Goal: Check status: Check status

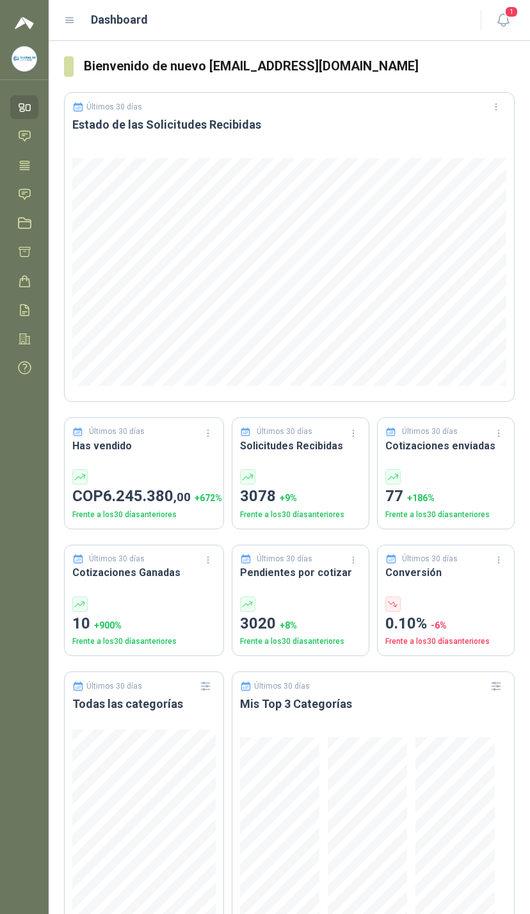
click at [515, 9] on span "1" at bounding box center [511, 12] width 14 height 12
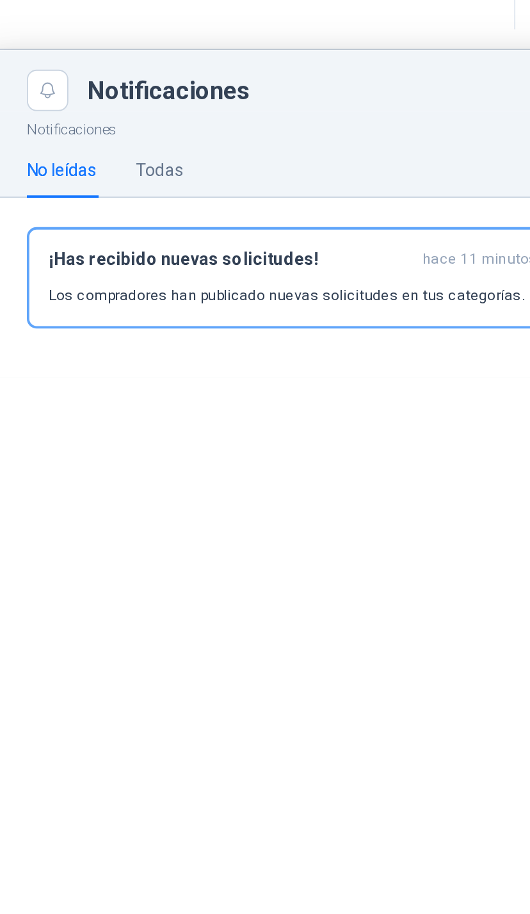
click at [237, 148] on div "¡Has recibido nuevas solicitudes! hace 11 minutos Los compradores han publicado…" at bounding box center [370, 160] width 266 height 30
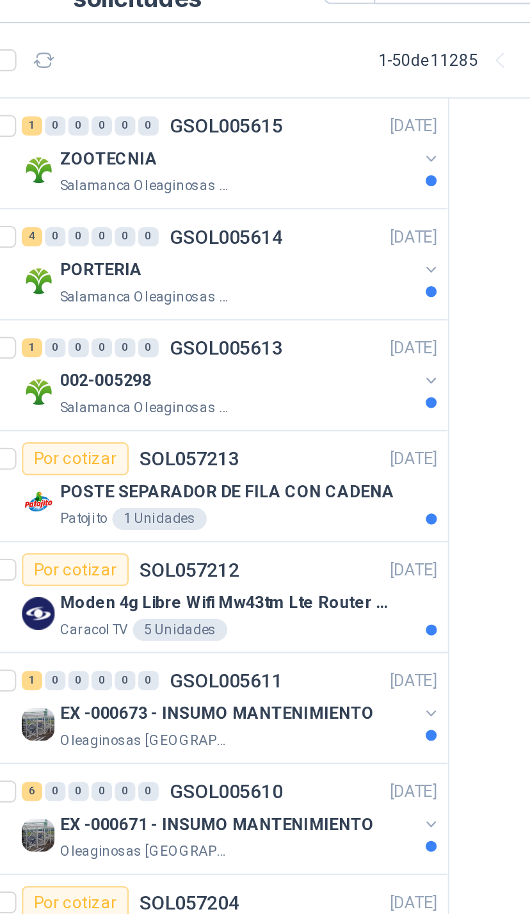
click at [192, 97] on div "ZOOTECNIA" at bounding box center [167, 104] width 166 height 15
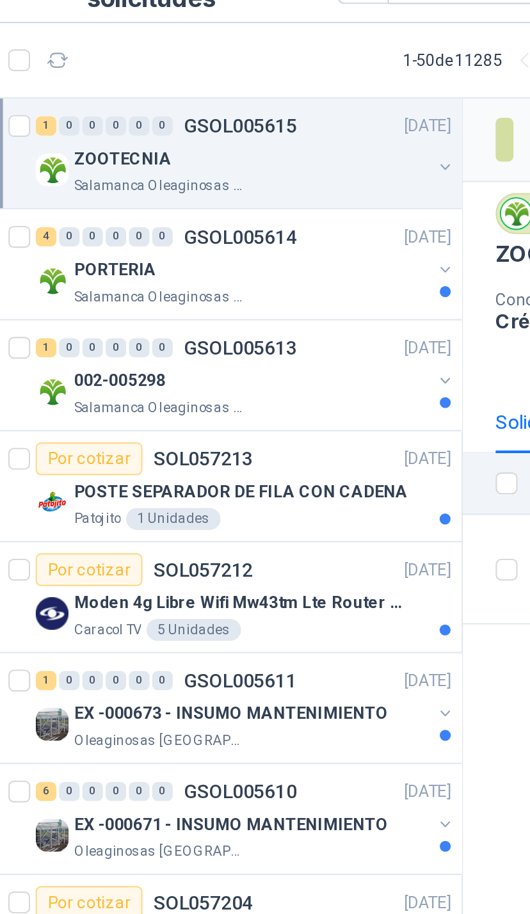
click at [253, 151] on button "button" at bounding box center [258, 156] width 10 height 10
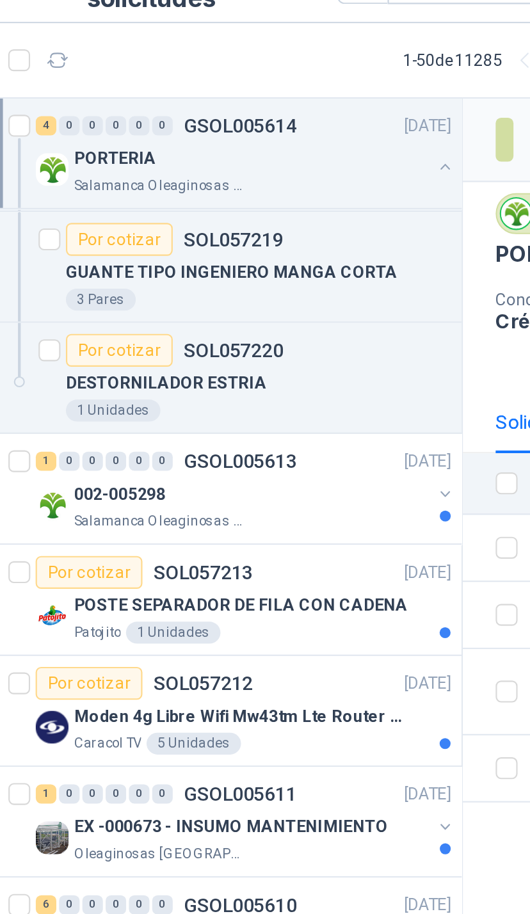
scroll to position [154, 0]
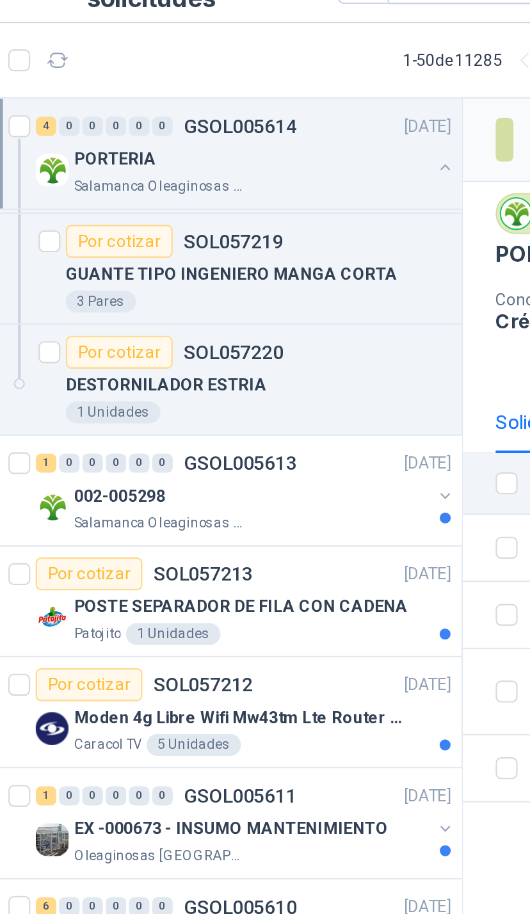
click at [253, 257] on button "button" at bounding box center [258, 262] width 10 height 10
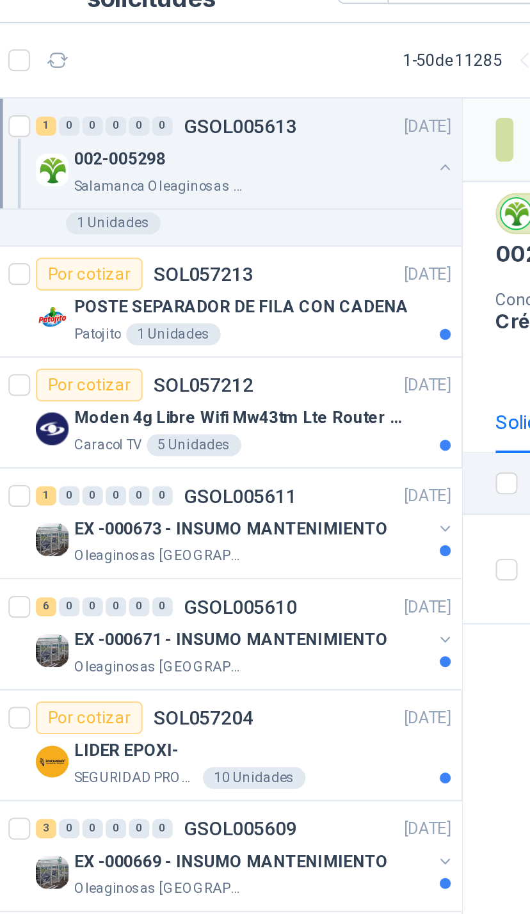
scroll to position [387, 0]
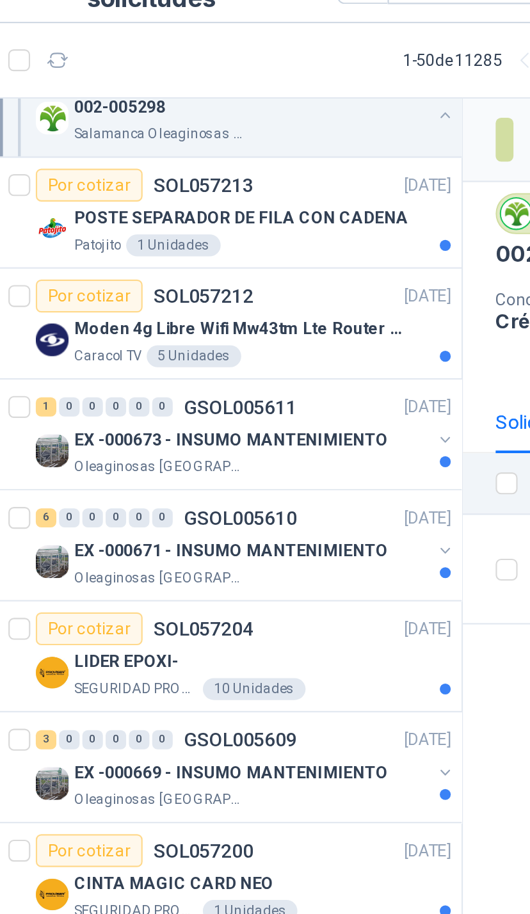
click at [253, 230] on button "button" at bounding box center [258, 235] width 10 height 10
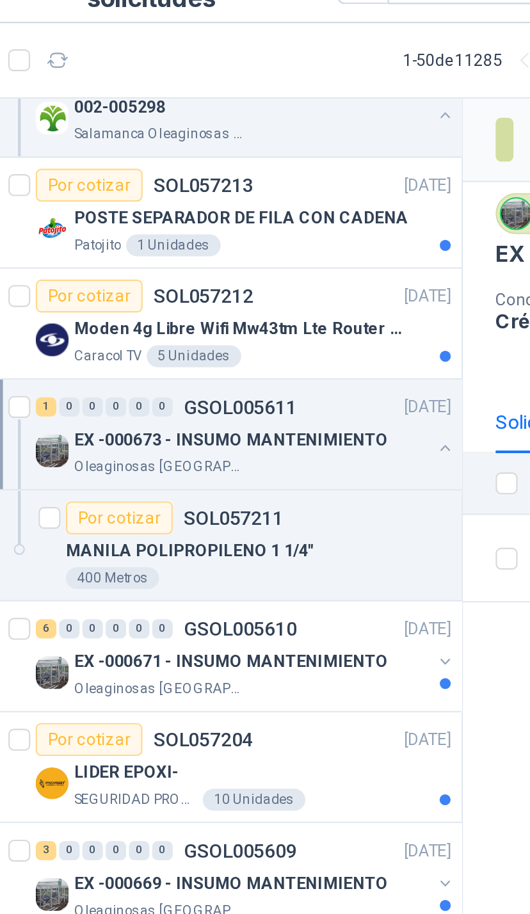
click at [253, 334] on button "button" at bounding box center [258, 339] width 10 height 10
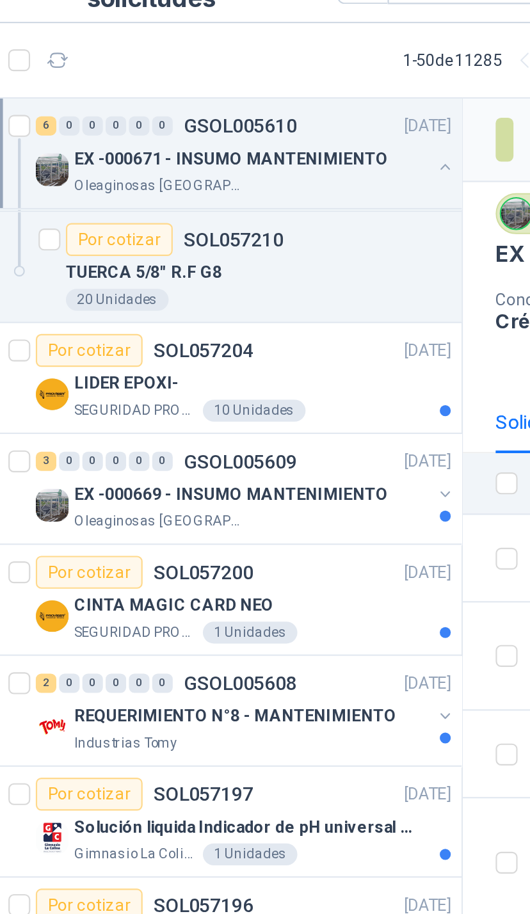
scroll to position [886, 0]
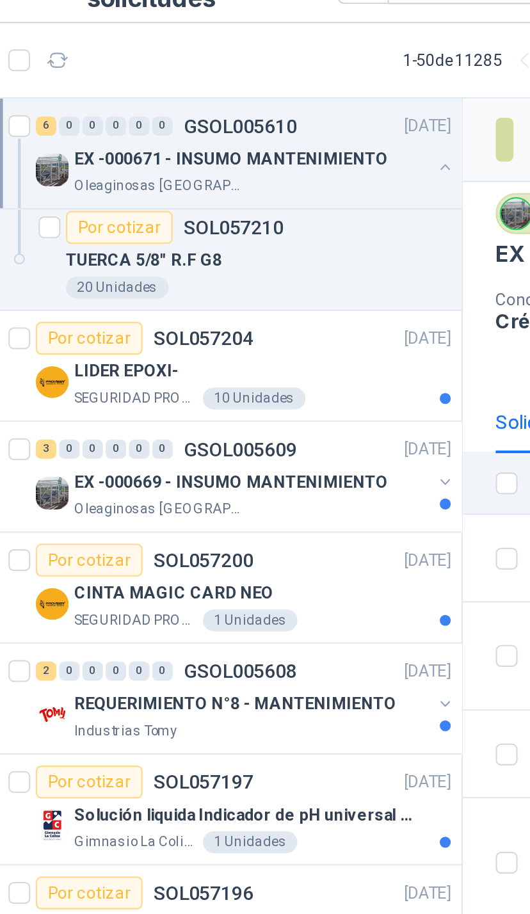
click at [196, 196] on div "LIDER EPOXI-" at bounding box center [172, 203] width 176 height 15
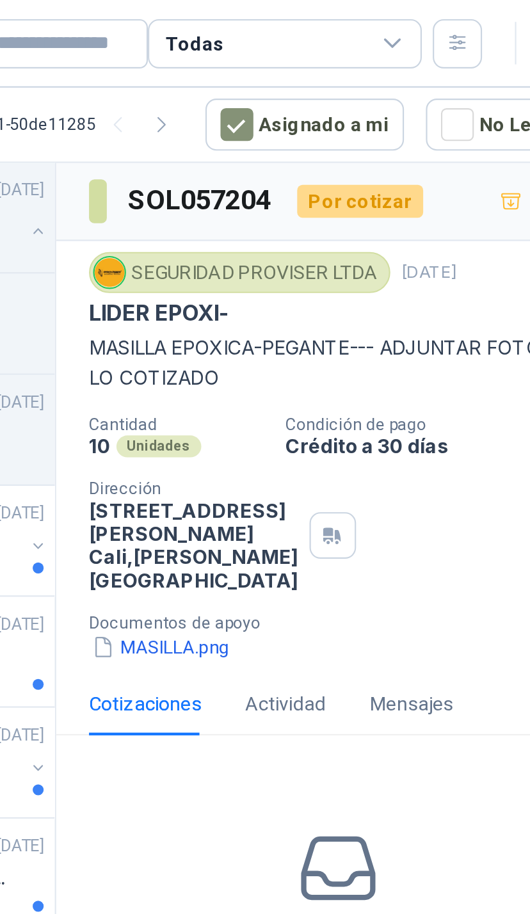
click at [282, 309] on button "MASILLA.png" at bounding box center [315, 302] width 67 height 13
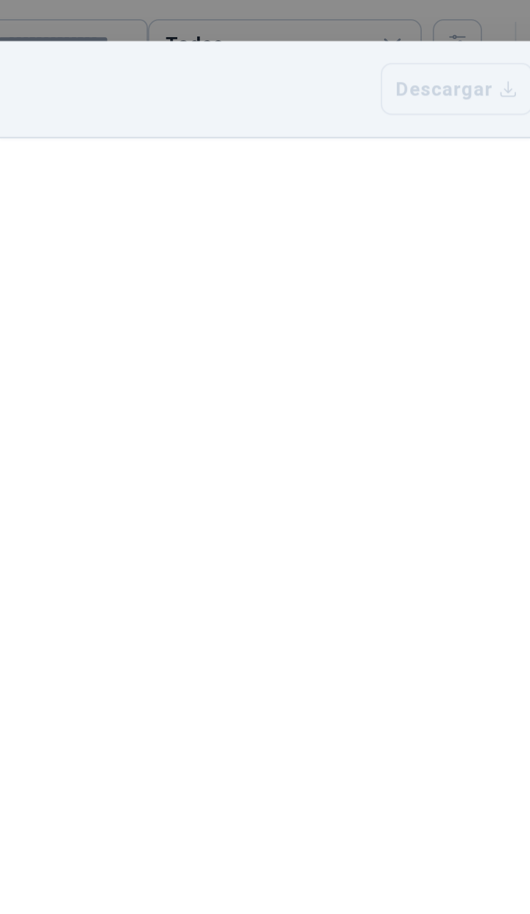
scroll to position [19, 0]
click at [0, 0] on button "Zoom out" at bounding box center [0, 0] width 0 height 0
click at [205, 70] on div at bounding box center [264, 477] width 499 height 814
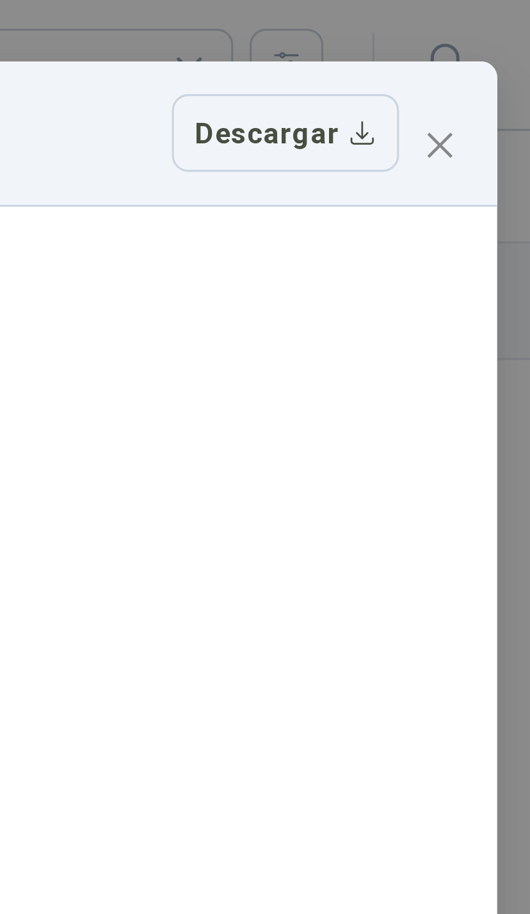
click at [491, 40] on span "Close" at bounding box center [501, 45] width 20 height 10
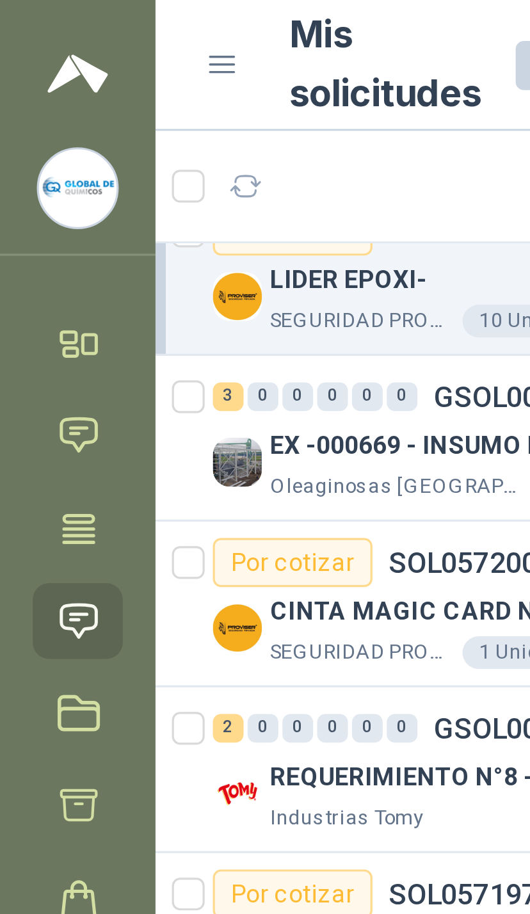
scroll to position [1007, 0]
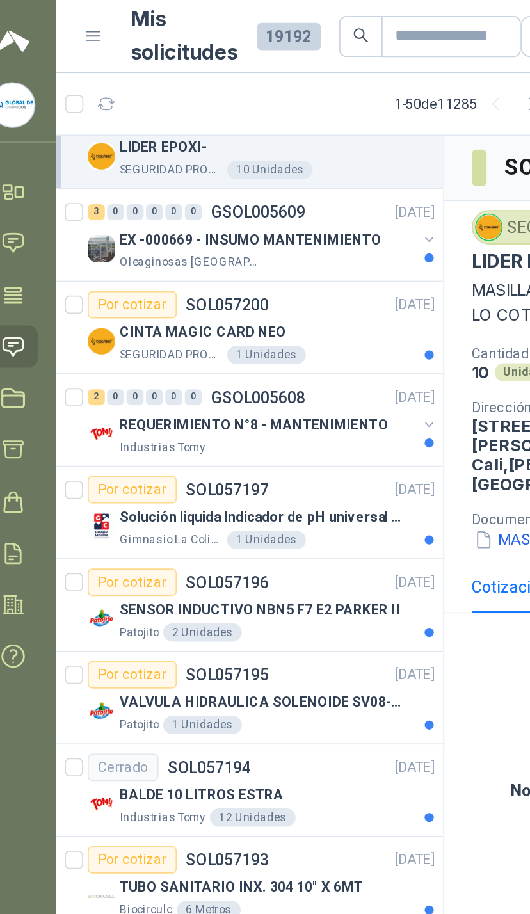
click at [253, 234] on button "button" at bounding box center [258, 238] width 10 height 10
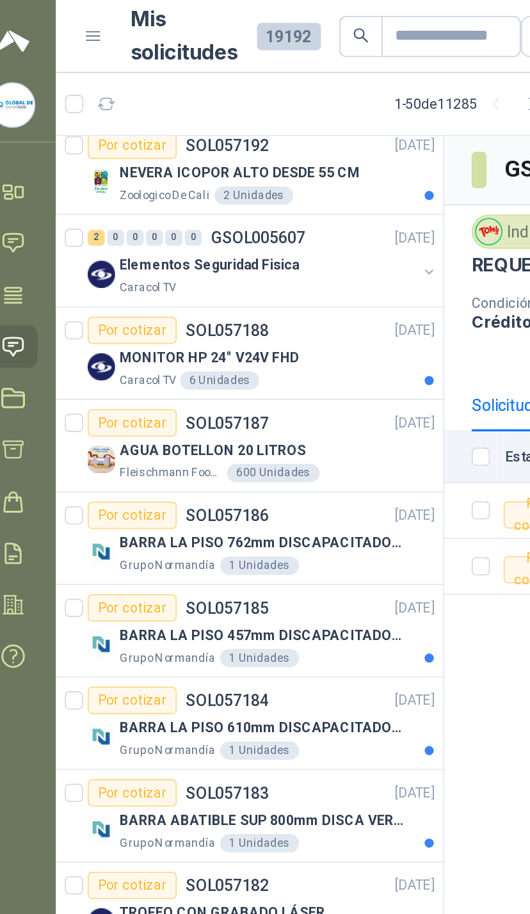
scroll to position [1562, 0]
click at [234, 159] on div "Elementos Seguridad Fisica Caracol TV" at bounding box center [165, 154] width 196 height 26
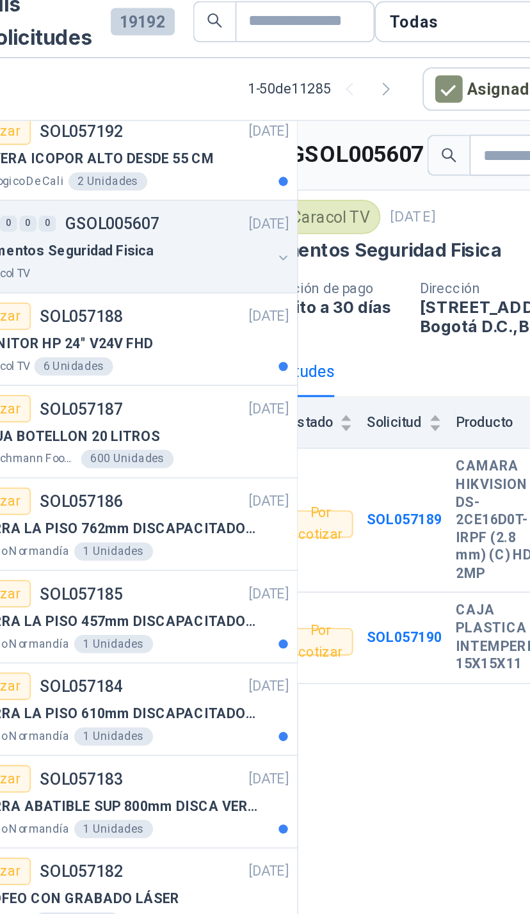
scroll to position [0, 38]
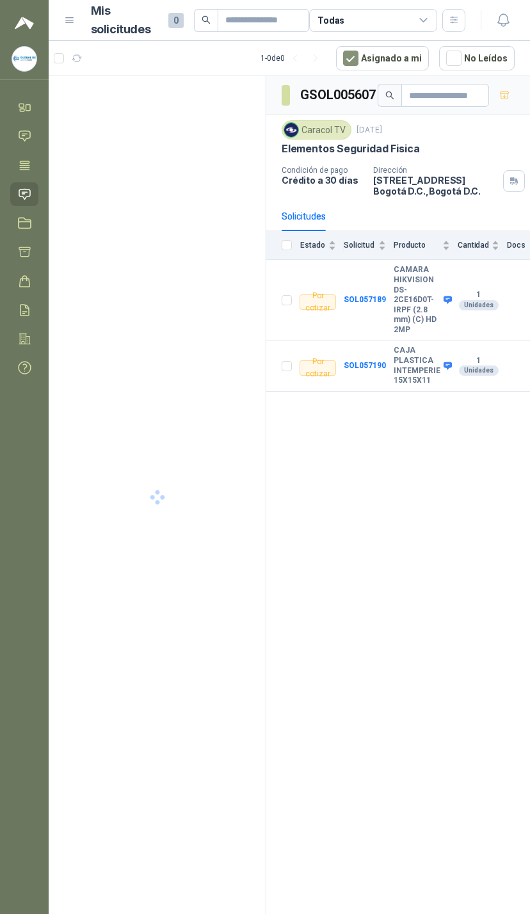
scroll to position [11, 33]
